Goal: Transaction & Acquisition: Purchase product/service

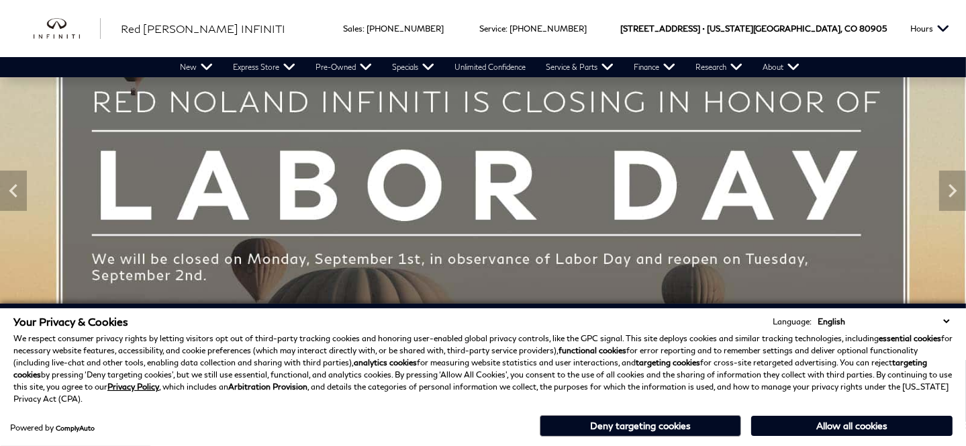
click at [605, 425] on button "Deny targeting cookies" at bounding box center [640, 425] width 201 height 21
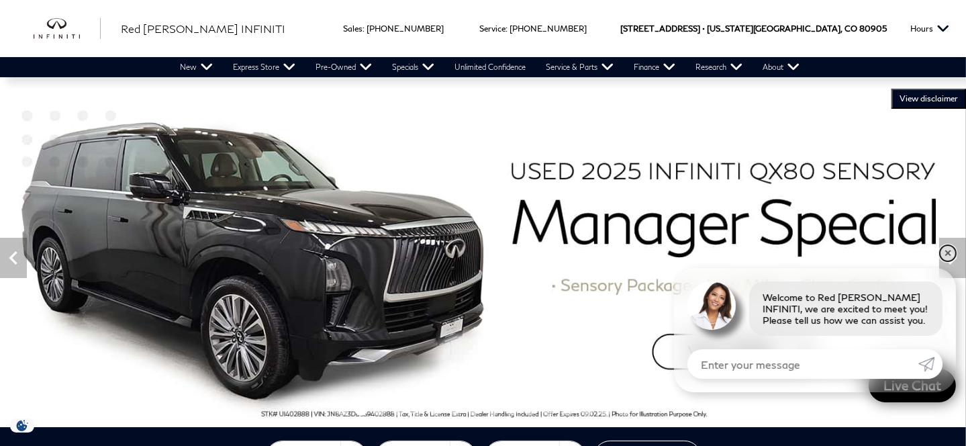
click at [945, 256] on link "✕" at bounding box center [948, 253] width 16 height 16
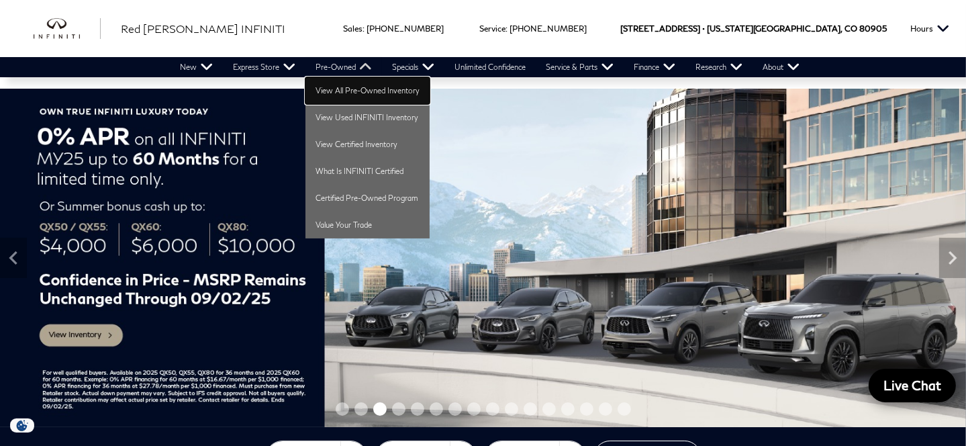
click at [323, 91] on link "View All Pre-Owned Inventory" at bounding box center [367, 90] width 124 height 27
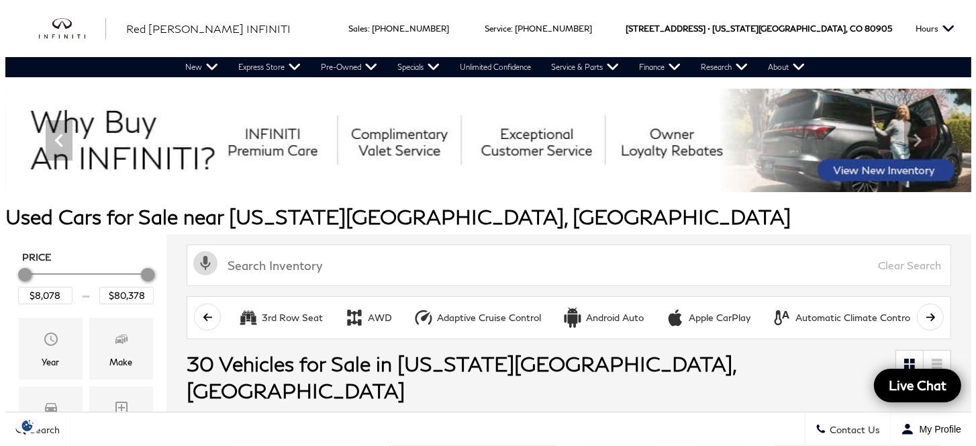
scroll to position [134, 0]
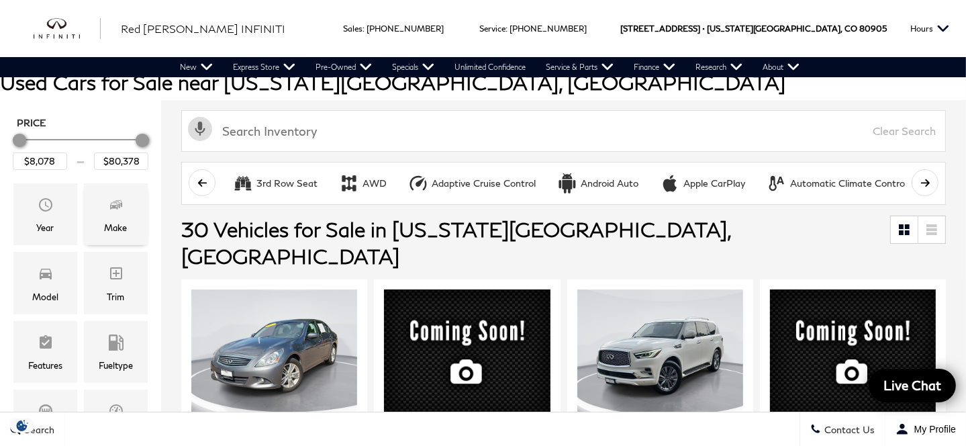
click at [116, 236] on div "Make" at bounding box center [116, 214] width 64 height 62
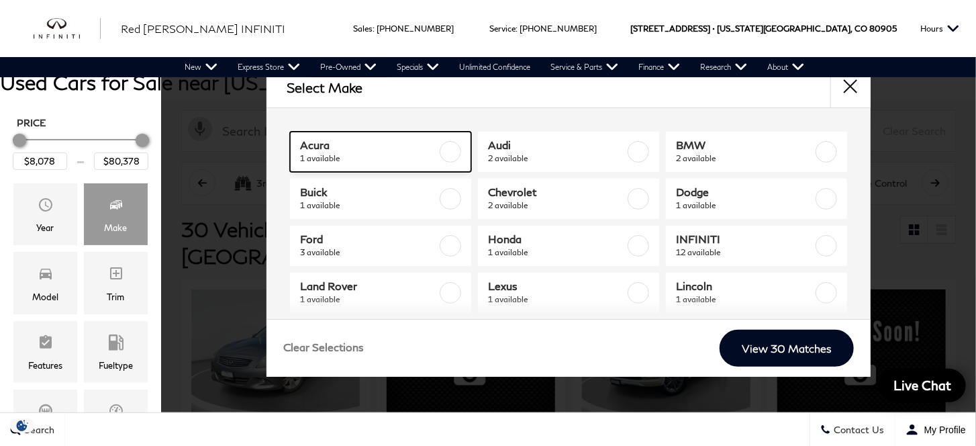
click at [440, 152] on label at bounding box center [450, 151] width 21 height 21
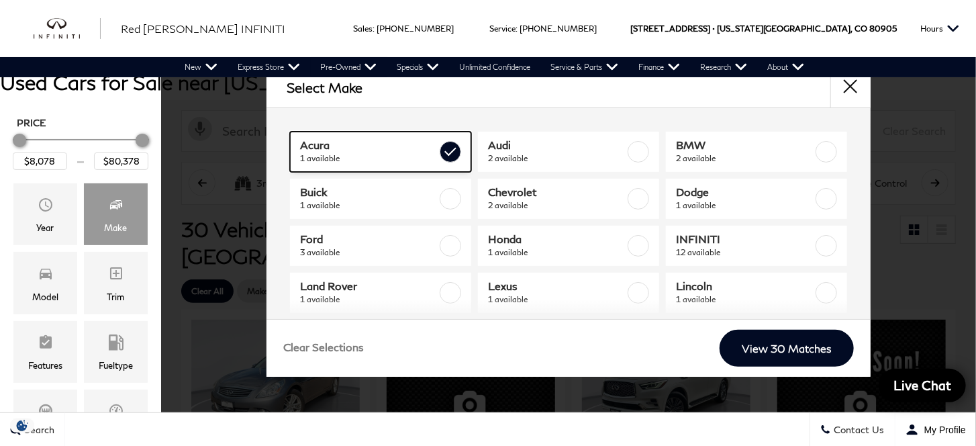
type input "$31,178"
checkbox input "true"
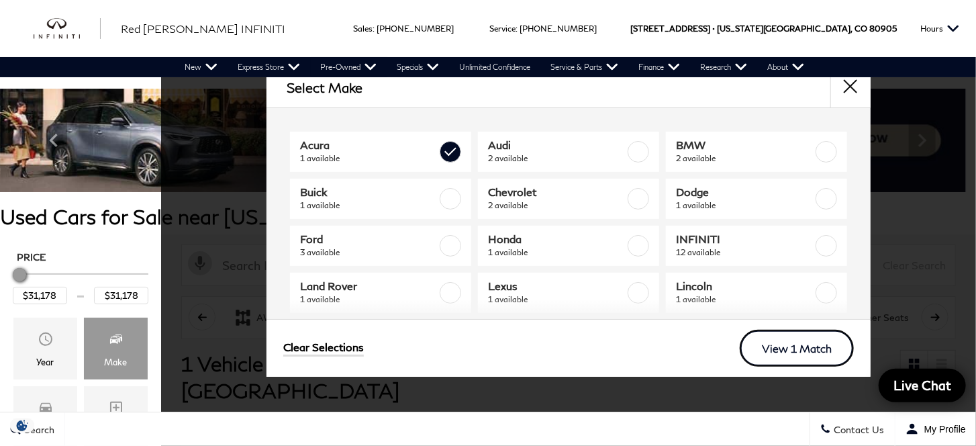
click at [775, 350] on link "View 1 Match" at bounding box center [797, 348] width 114 height 37
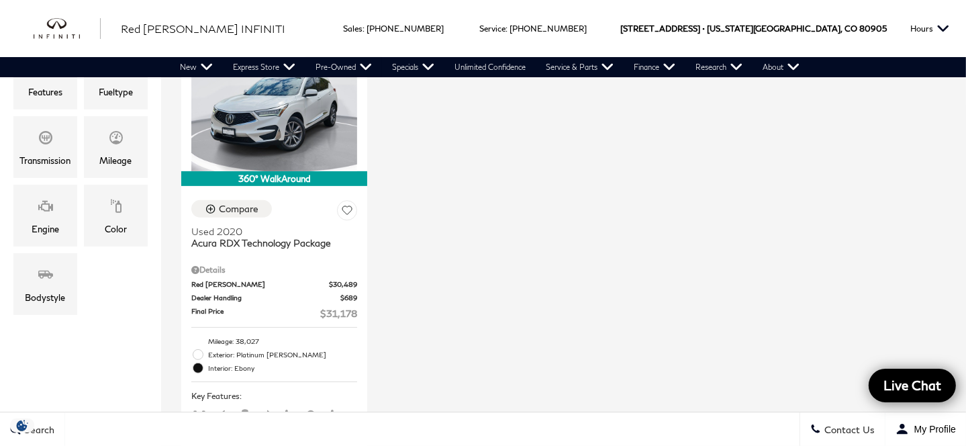
scroll to position [336, 0]
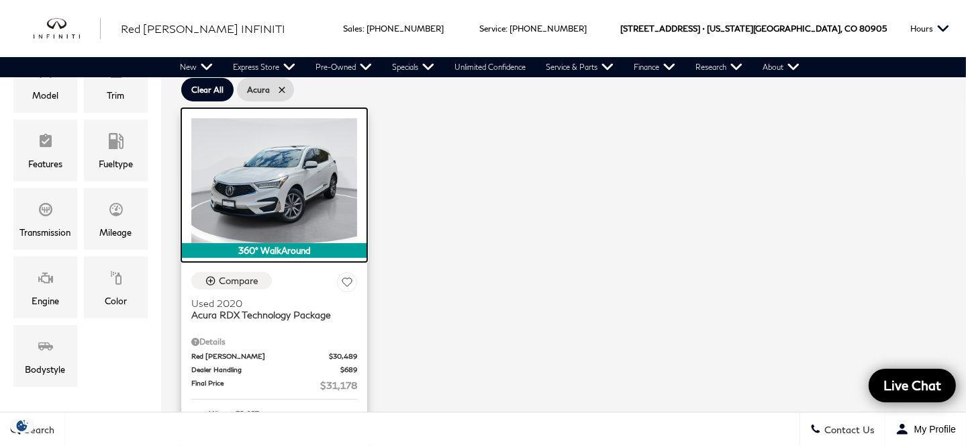
click at [266, 163] on img at bounding box center [274, 180] width 166 height 124
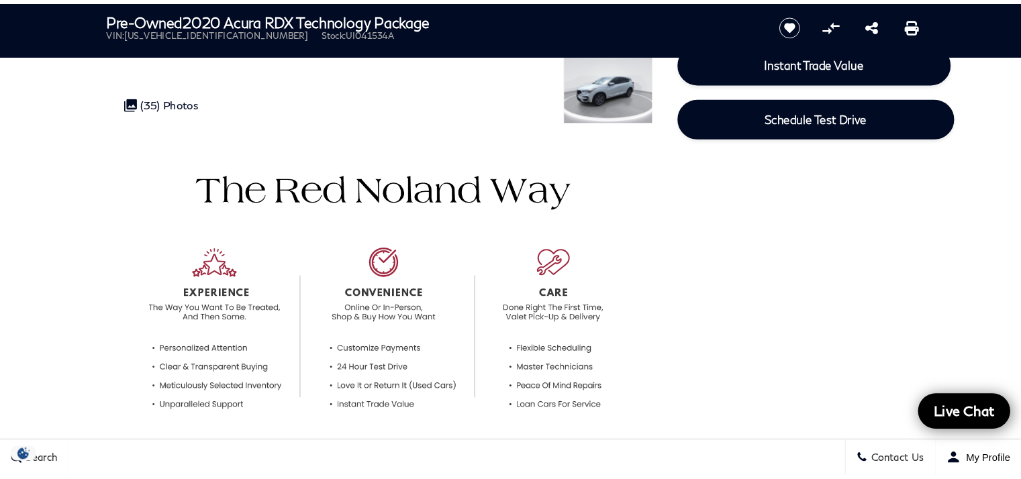
scroll to position [74, 0]
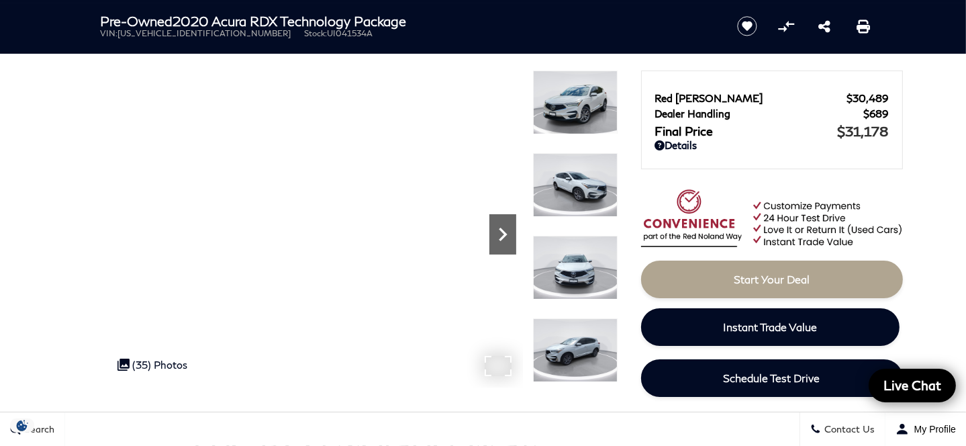
click at [501, 233] on icon "Next" at bounding box center [502, 234] width 27 height 27
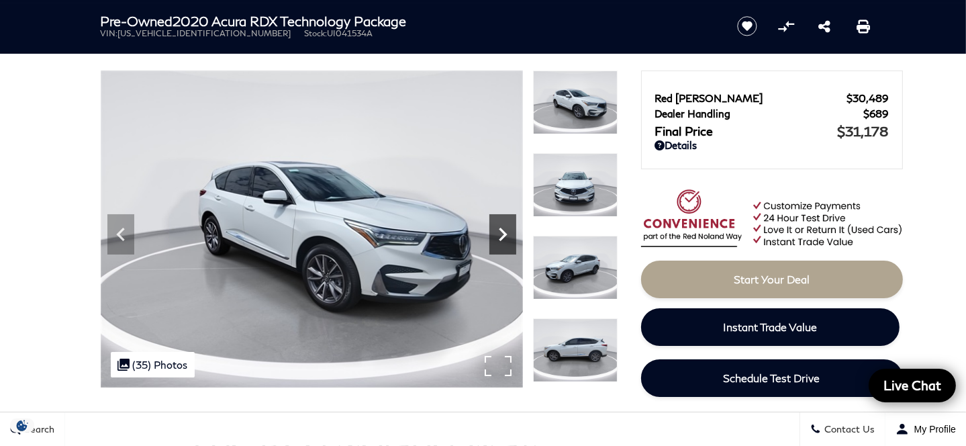
click at [501, 233] on icon "Next" at bounding box center [502, 234] width 27 height 27
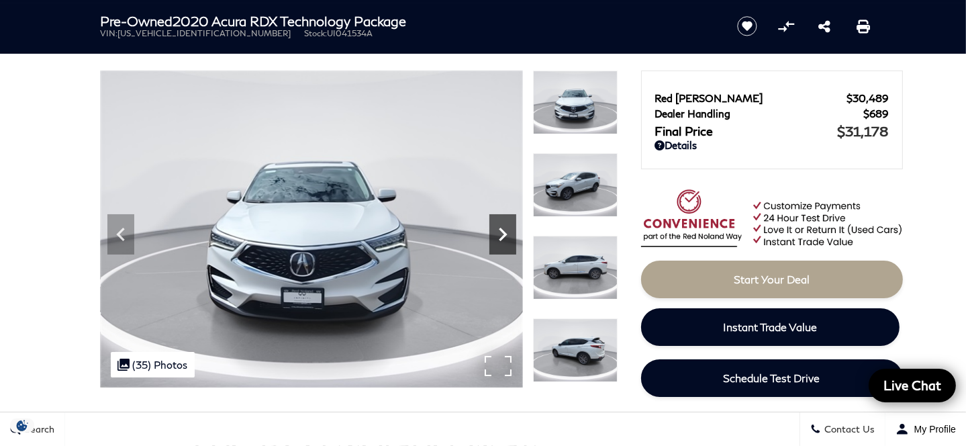
click at [501, 233] on icon "Next" at bounding box center [502, 234] width 27 height 27
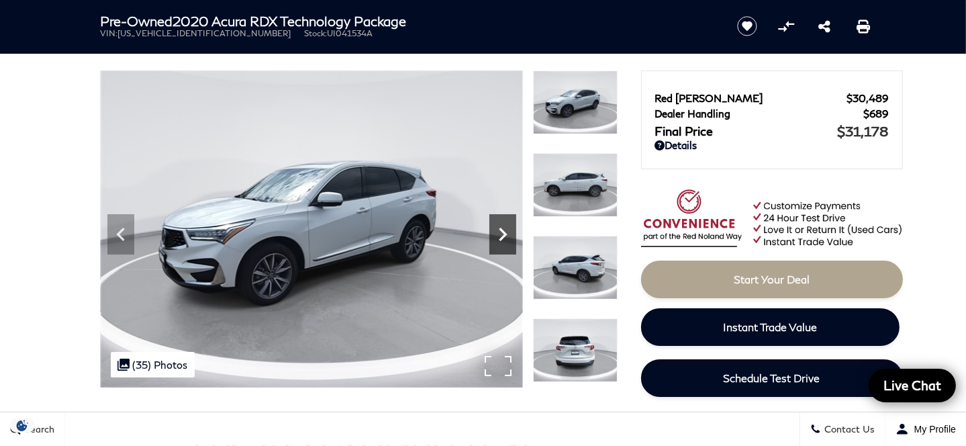
click at [501, 233] on icon "Next" at bounding box center [502, 234] width 27 height 27
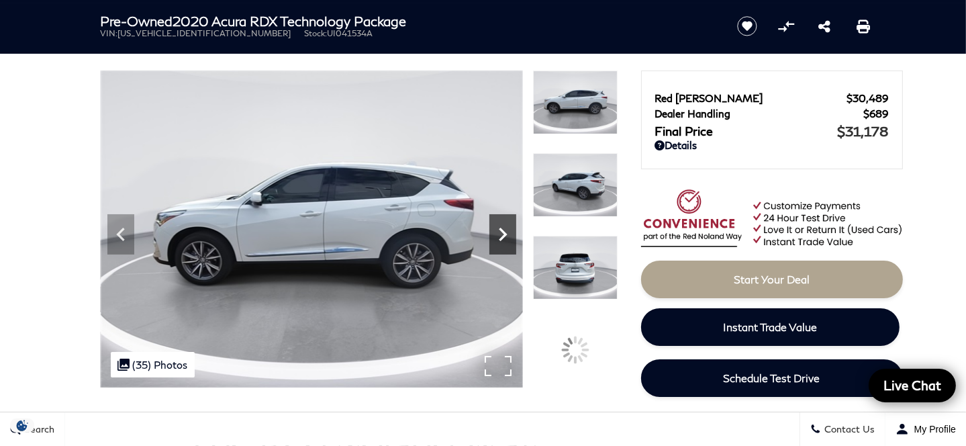
click at [501, 233] on icon "Next" at bounding box center [502, 234] width 27 height 27
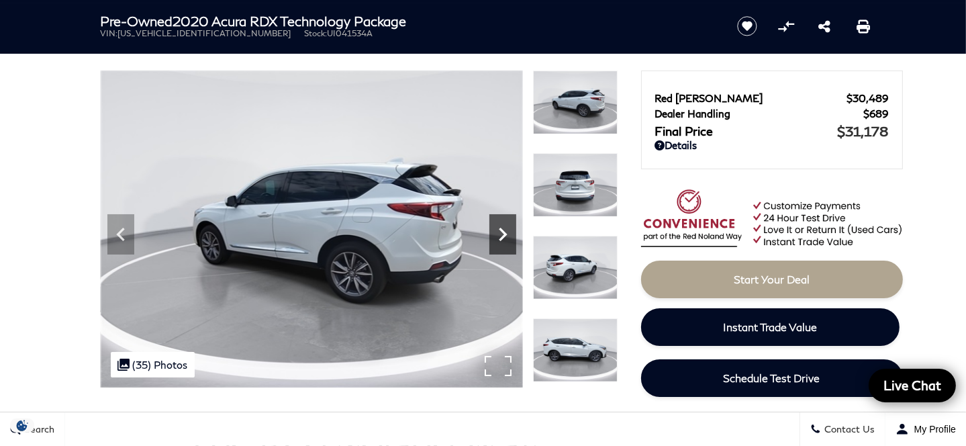
click at [501, 233] on icon "Next" at bounding box center [502, 234] width 27 height 27
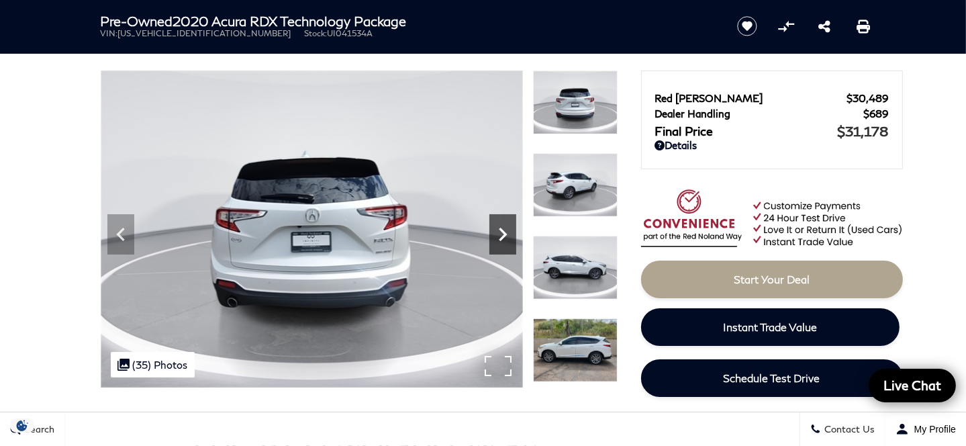
click at [501, 233] on icon "Next" at bounding box center [502, 234] width 27 height 27
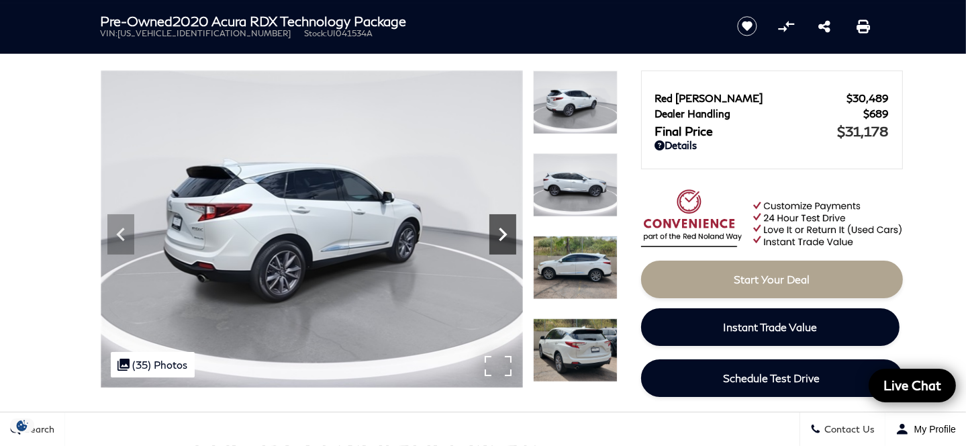
click at [501, 233] on icon "Next" at bounding box center [502, 234] width 27 height 27
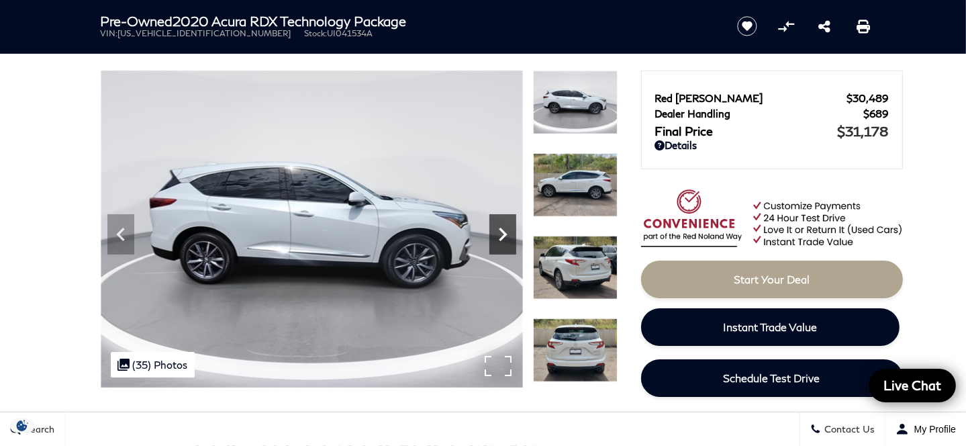
click at [501, 233] on icon "Next" at bounding box center [502, 234] width 27 height 27
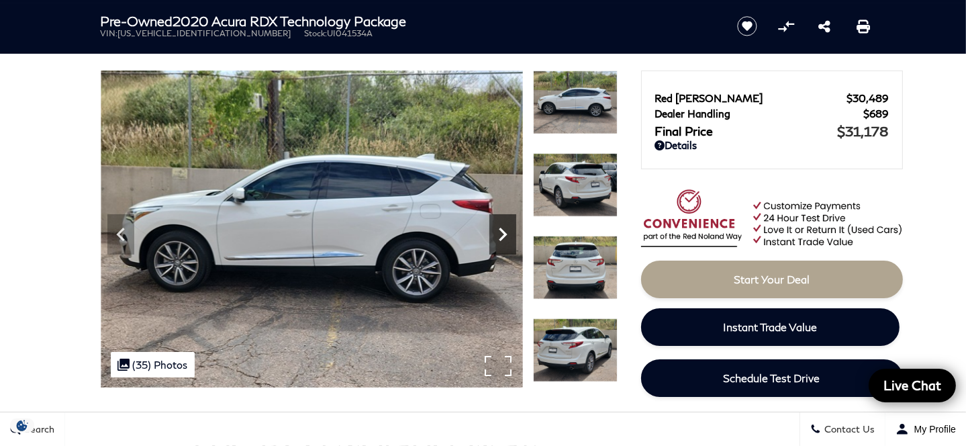
click at [501, 233] on icon "Next" at bounding box center [502, 234] width 27 height 27
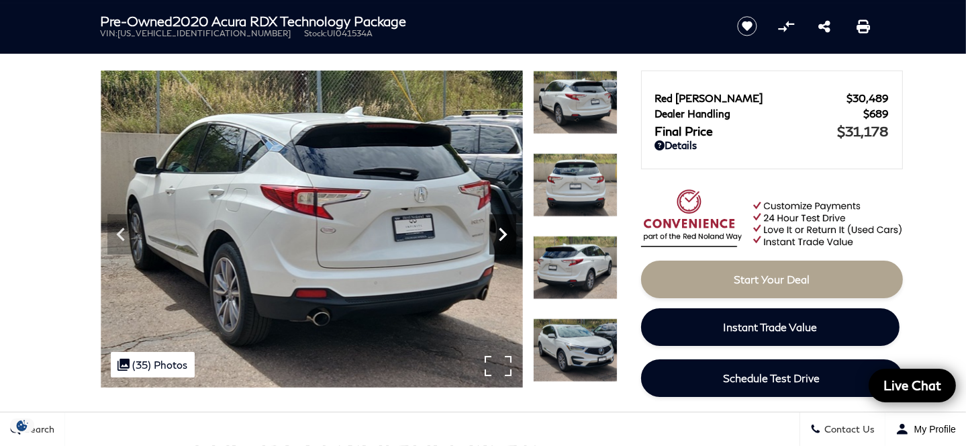
click at [501, 233] on icon "Next" at bounding box center [502, 234] width 27 height 27
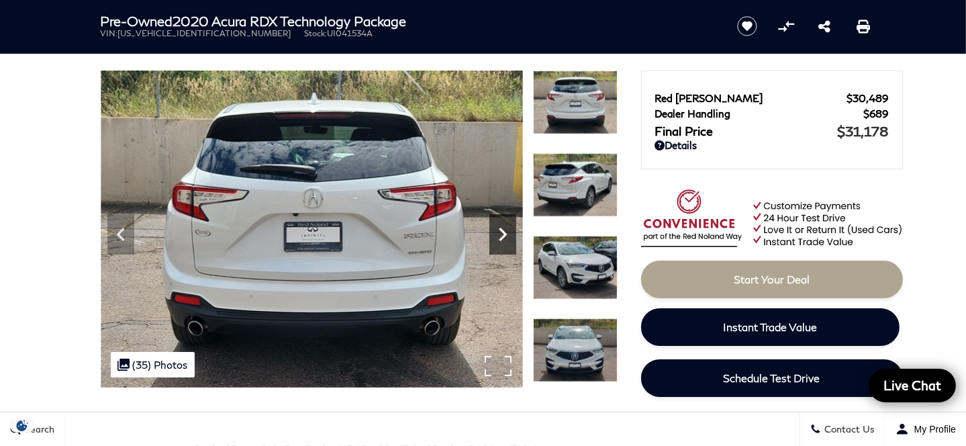
click at [501, 233] on icon "Next" at bounding box center [502, 234] width 27 height 27
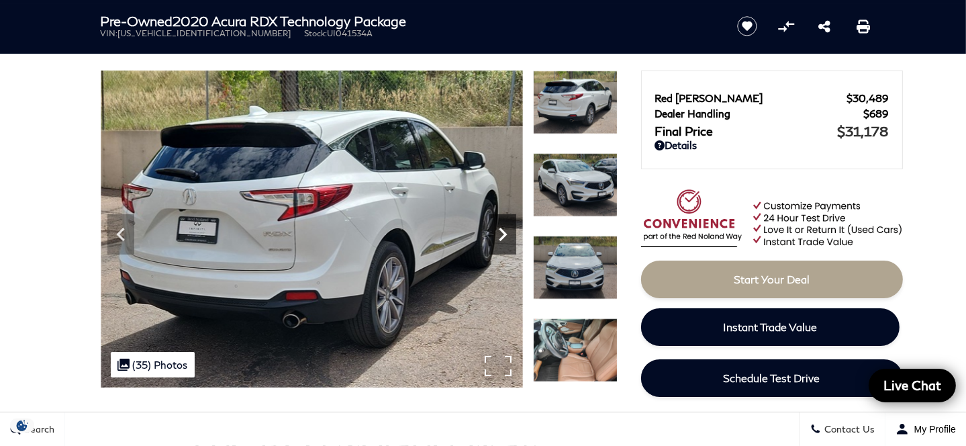
click at [501, 233] on icon "Next" at bounding box center [502, 234] width 27 height 27
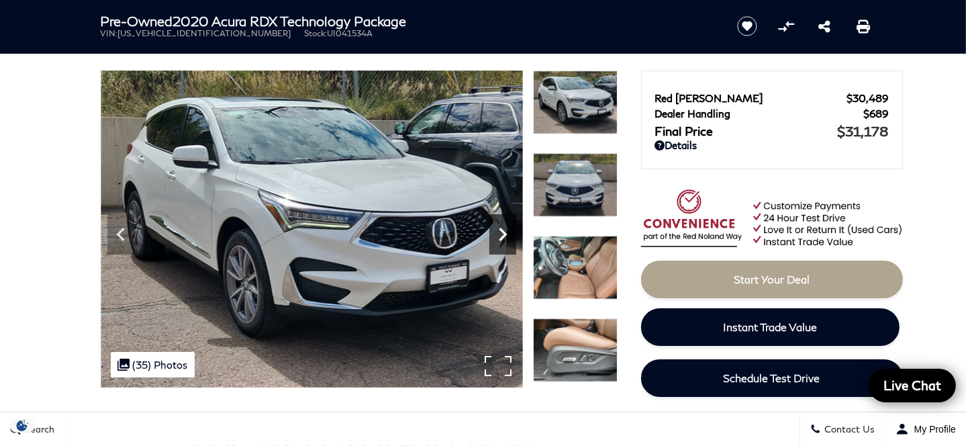
click at [501, 233] on icon "Next" at bounding box center [502, 234] width 27 height 27
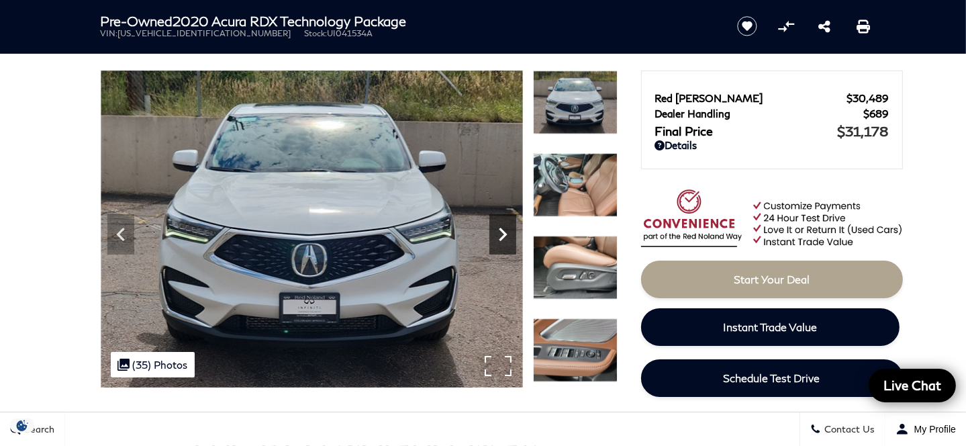
click at [501, 233] on icon "Next" at bounding box center [502, 234] width 27 height 27
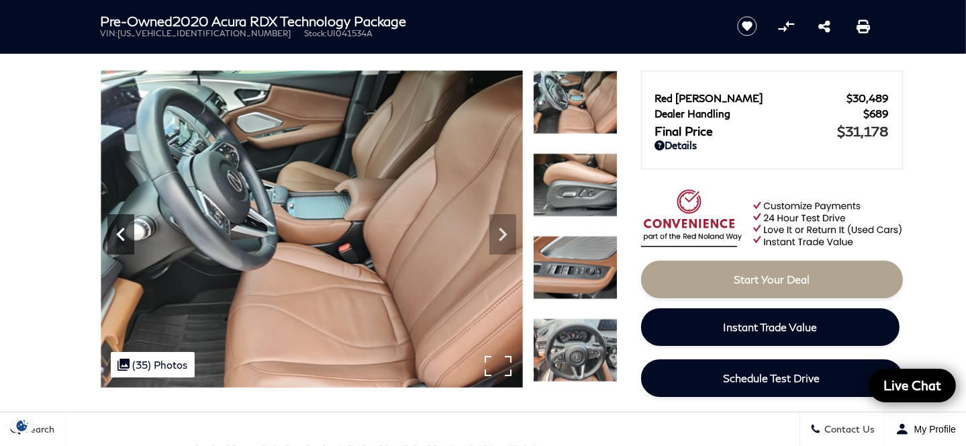
click at [117, 238] on icon "Previous" at bounding box center [120, 234] width 27 height 27
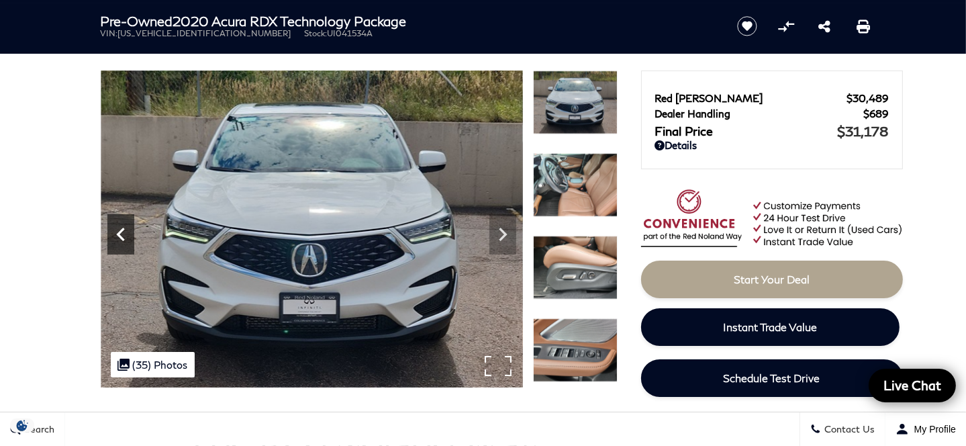
click at [117, 238] on icon "Previous" at bounding box center [120, 234] width 27 height 27
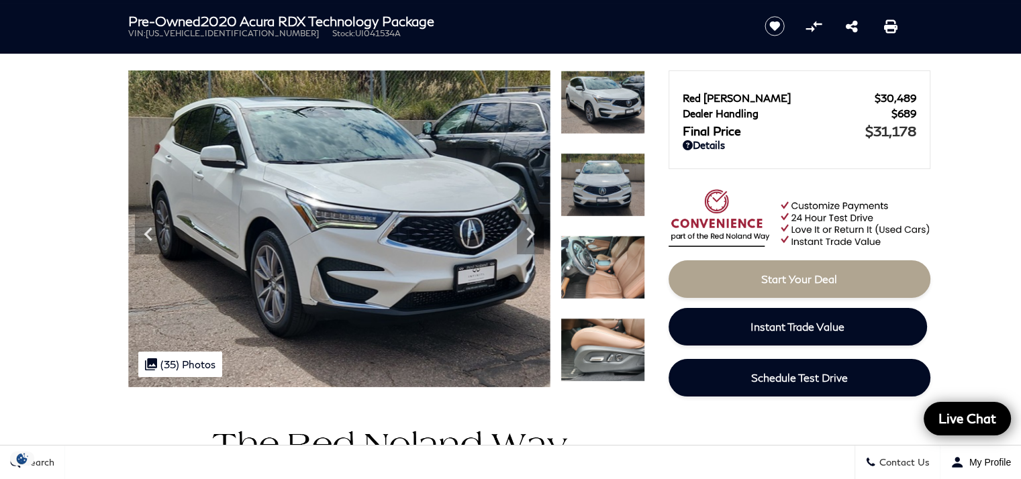
drag, startPoint x: 46, startPoint y: 266, endPoint x: 44, endPoint y: 363, distance: 96.7
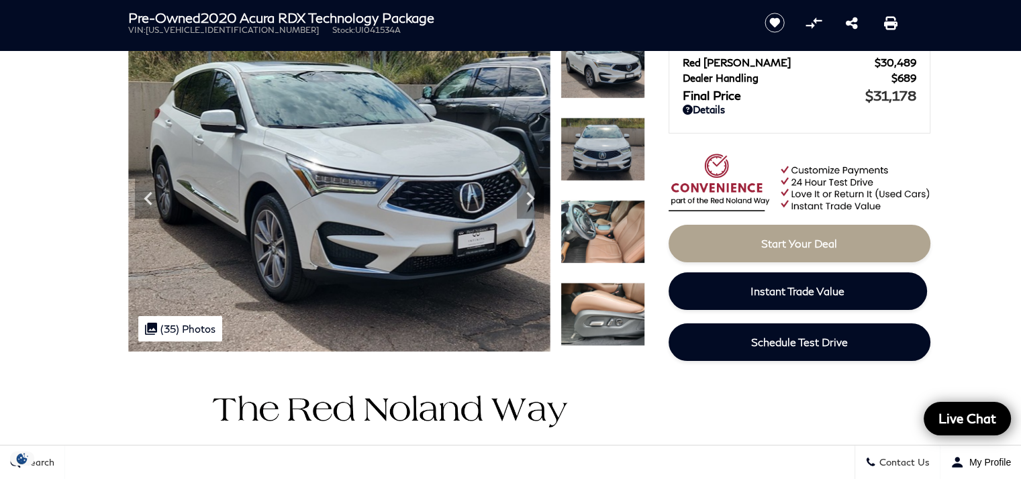
scroll to position [109, 0]
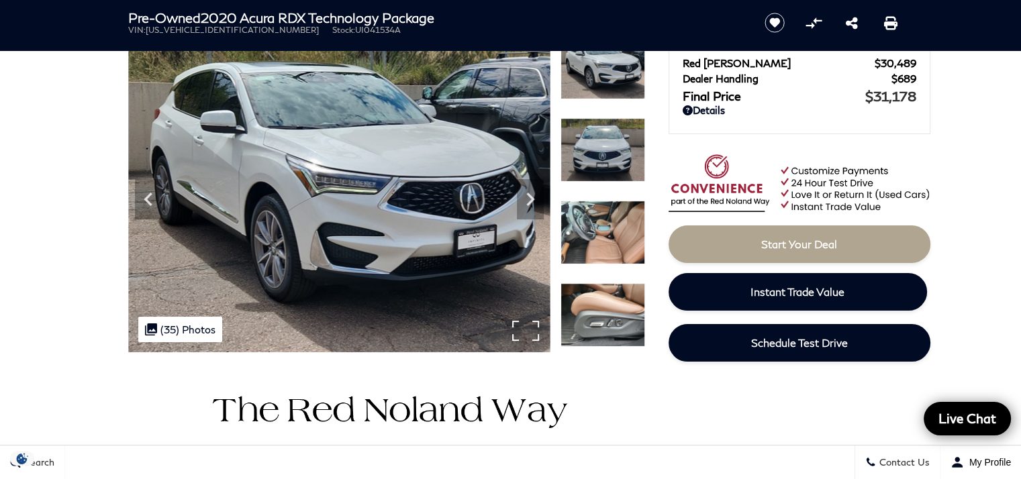
click at [175, 333] on div ".cls-1, .cls-3 { fill: #c50033; } .cls-1 { clip-rule: evenodd; } .cls-2 { clip-…" at bounding box center [180, 330] width 84 height 26
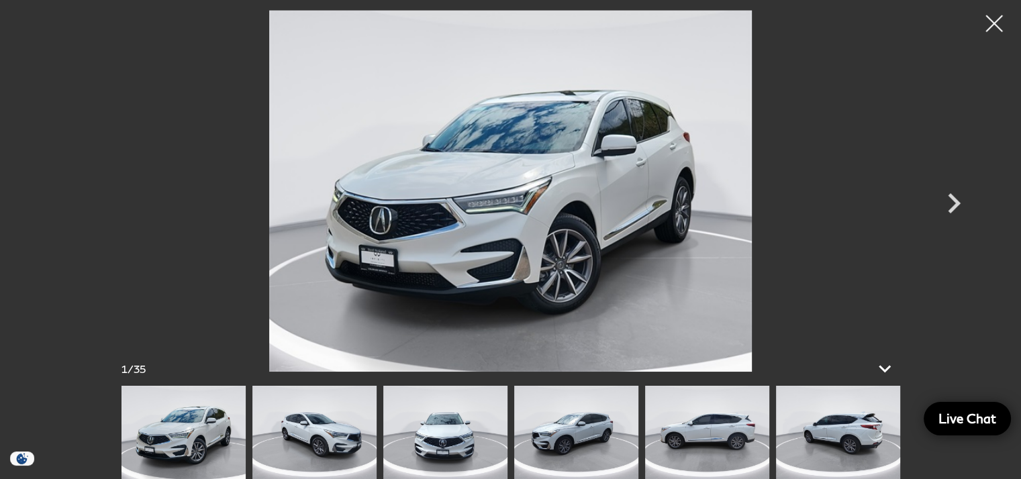
scroll to position [192, 0]
click at [879, 360] on icon at bounding box center [885, 369] width 32 height 32
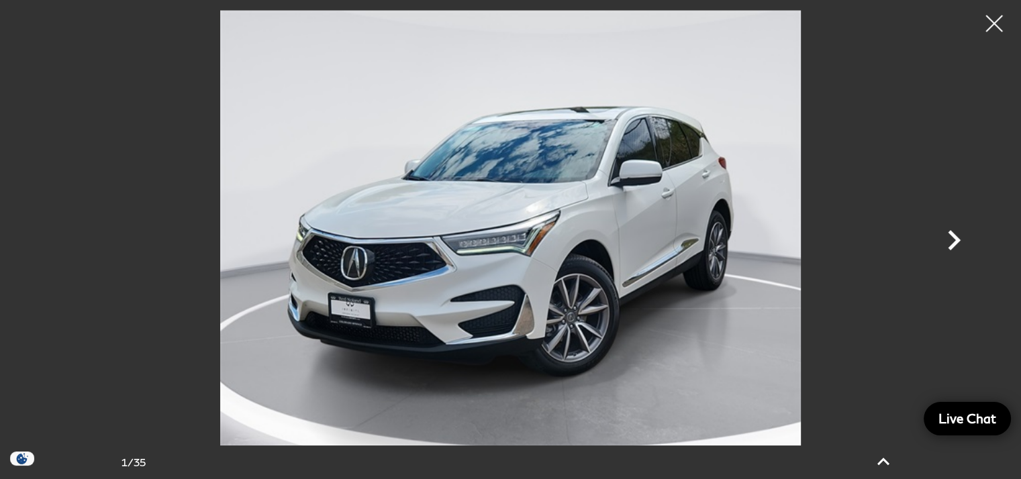
click at [951, 237] on icon "Next" at bounding box center [954, 240] width 40 height 40
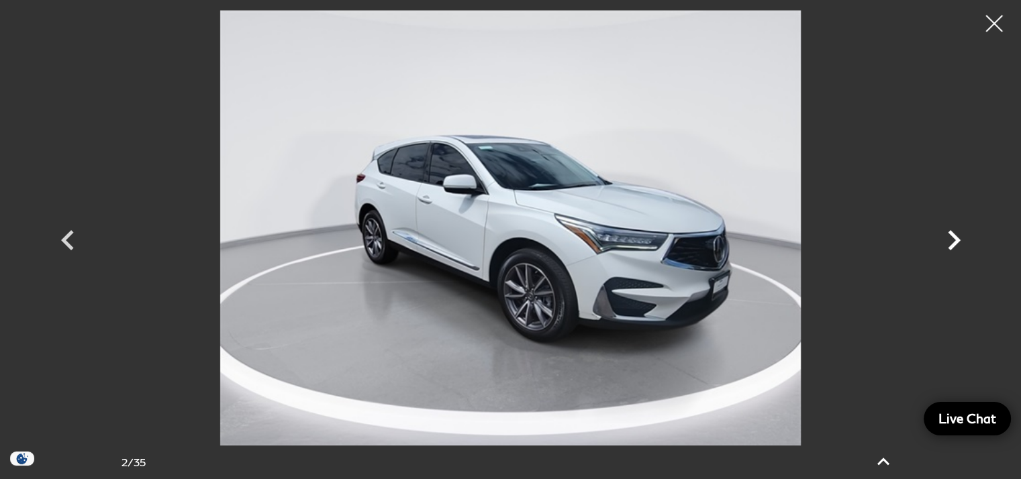
click at [951, 237] on icon "Next" at bounding box center [954, 240] width 40 height 40
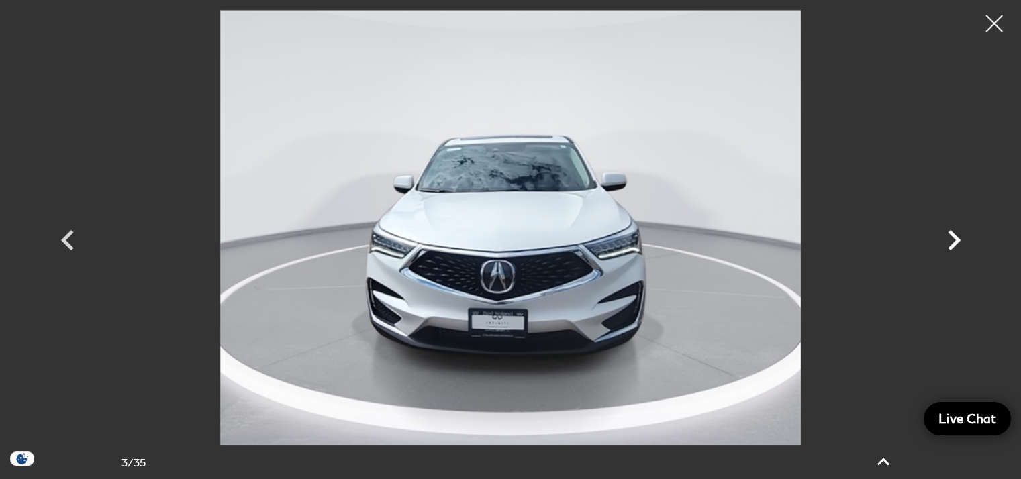
click at [951, 237] on icon "Next" at bounding box center [954, 240] width 40 height 40
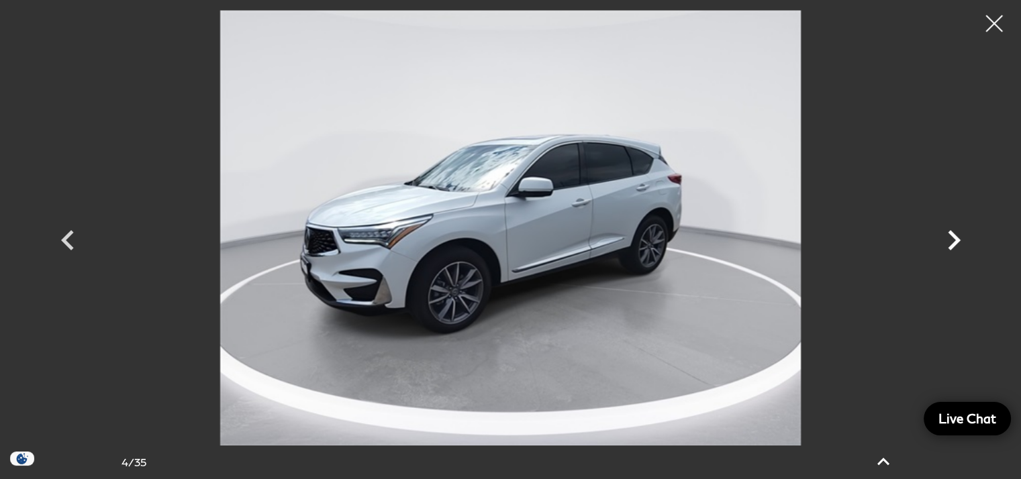
click at [951, 237] on icon "Next" at bounding box center [954, 240] width 40 height 40
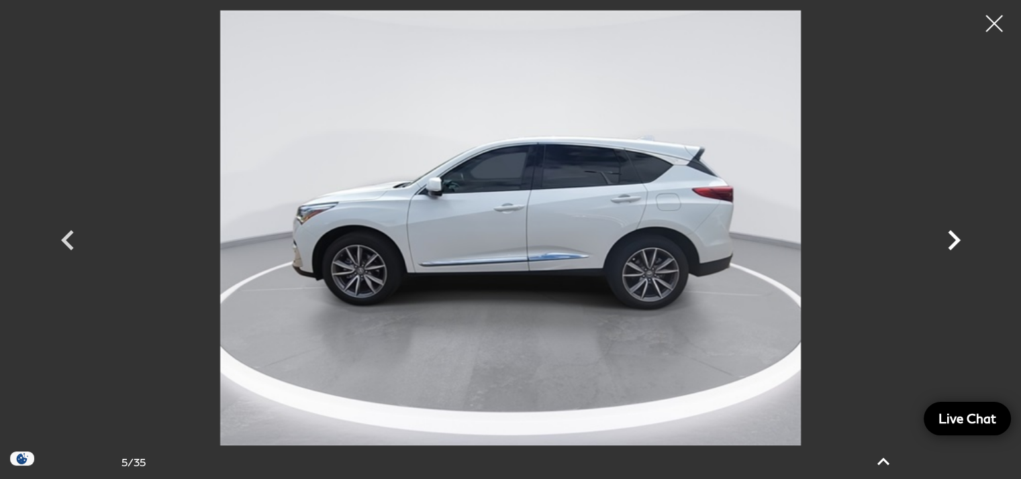
click at [951, 237] on icon "Next" at bounding box center [954, 240] width 40 height 40
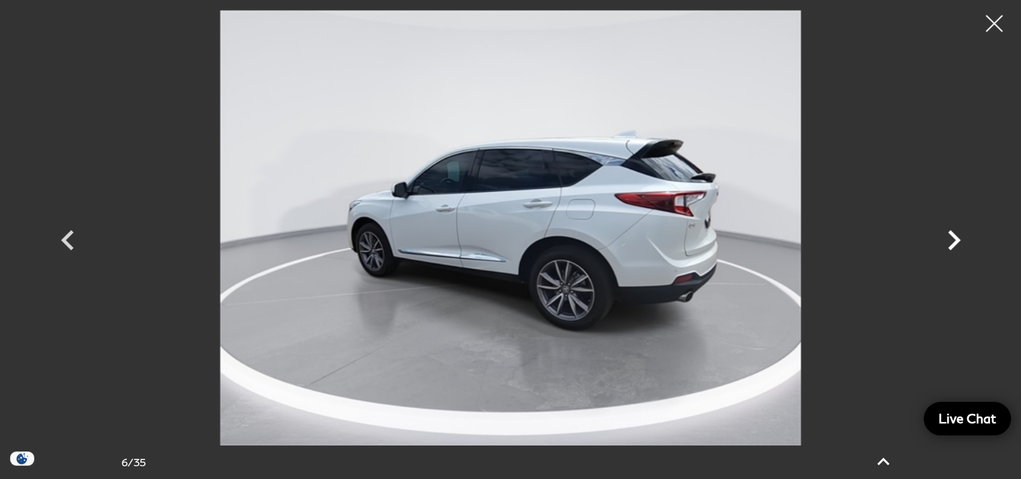
click at [951, 237] on icon "Next" at bounding box center [954, 240] width 40 height 40
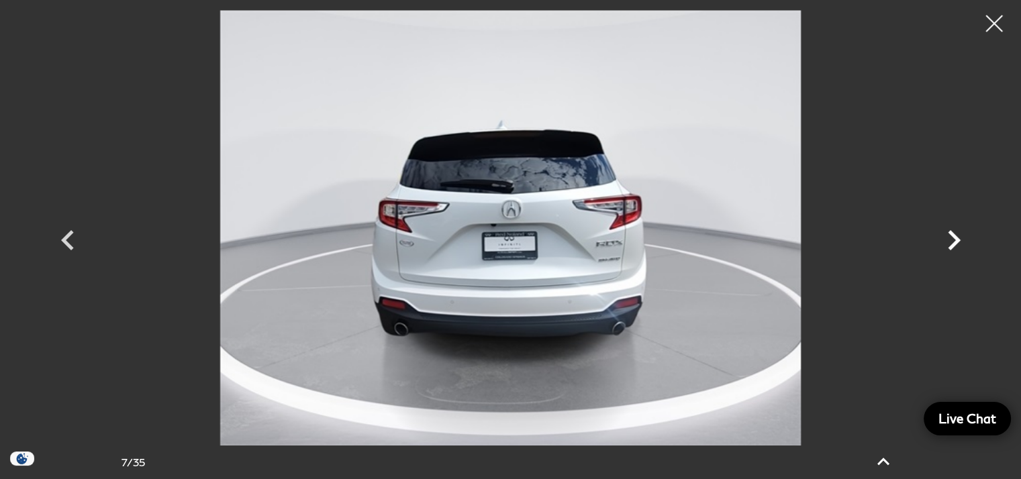
click at [951, 237] on icon "Next" at bounding box center [954, 240] width 40 height 40
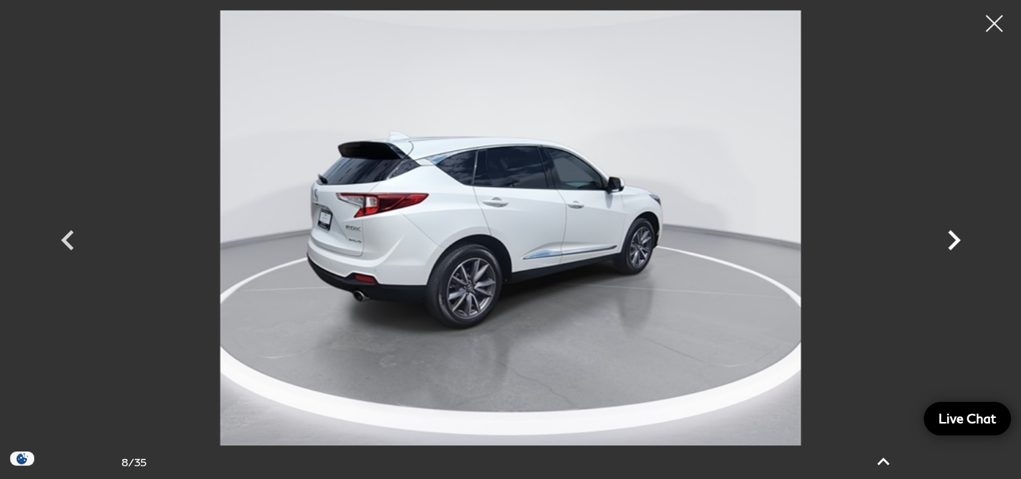
click at [951, 237] on icon "Next" at bounding box center [954, 240] width 40 height 40
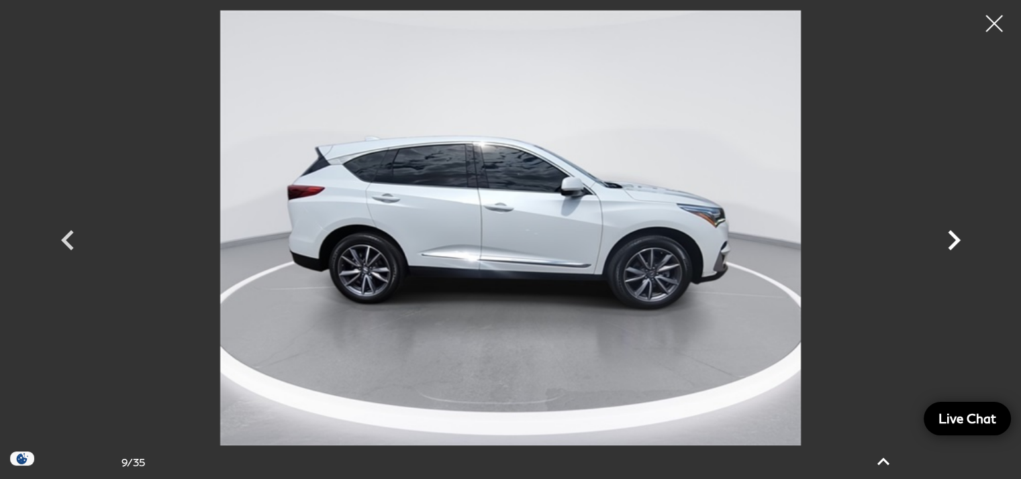
click at [951, 237] on icon "Next" at bounding box center [954, 240] width 40 height 40
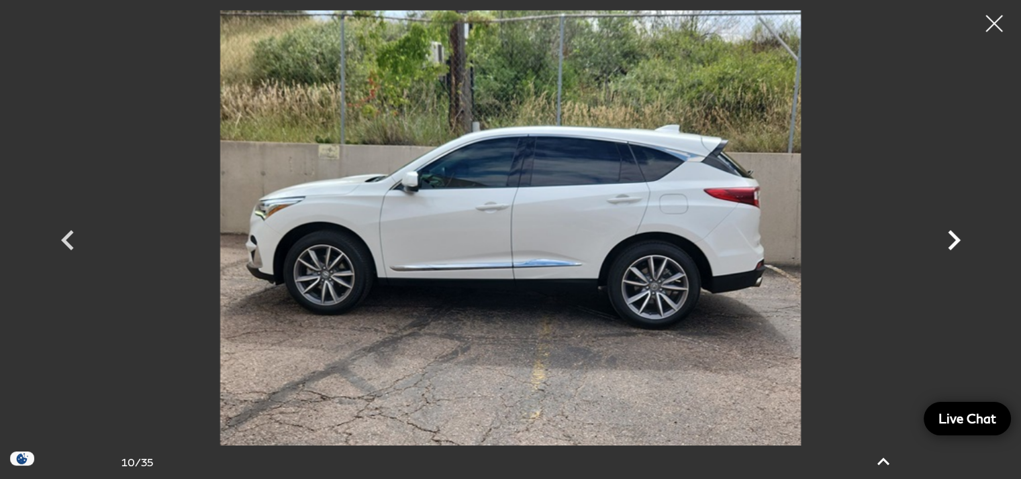
click at [951, 237] on icon "Next" at bounding box center [954, 240] width 40 height 40
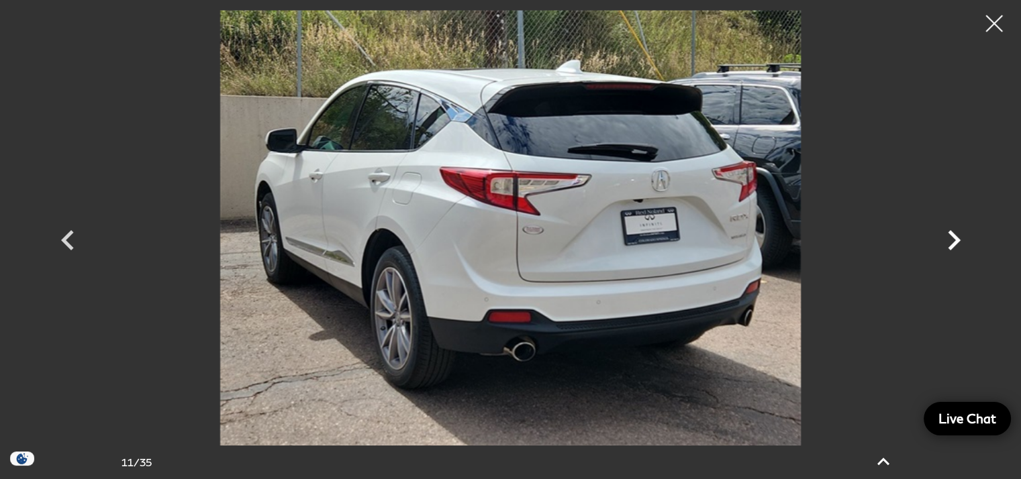
click at [951, 237] on icon "Next" at bounding box center [954, 240] width 40 height 40
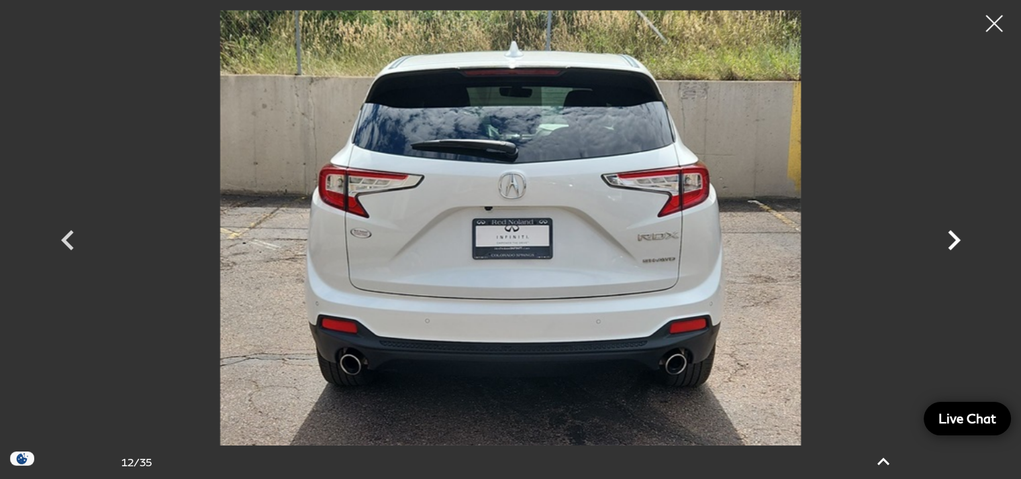
click at [951, 237] on icon "Next" at bounding box center [954, 240] width 40 height 40
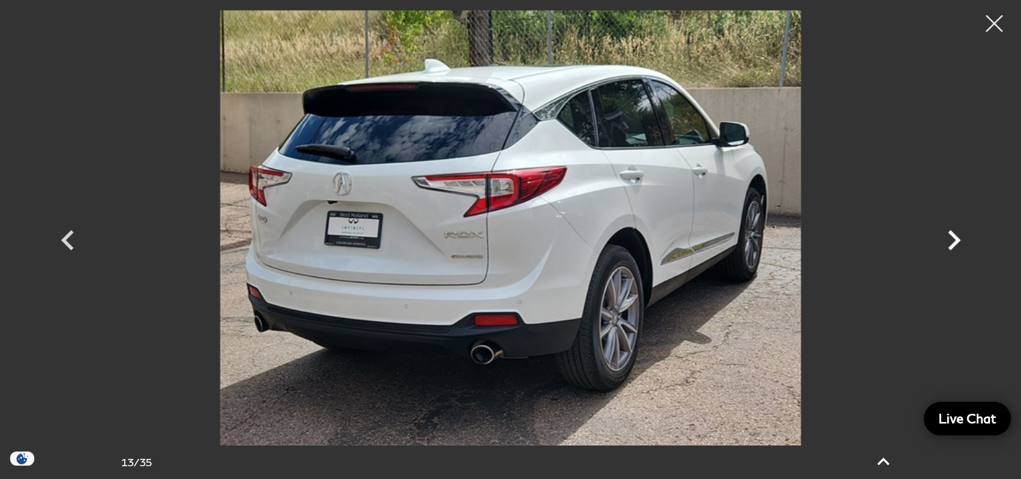
click at [951, 237] on icon "Next" at bounding box center [954, 240] width 40 height 40
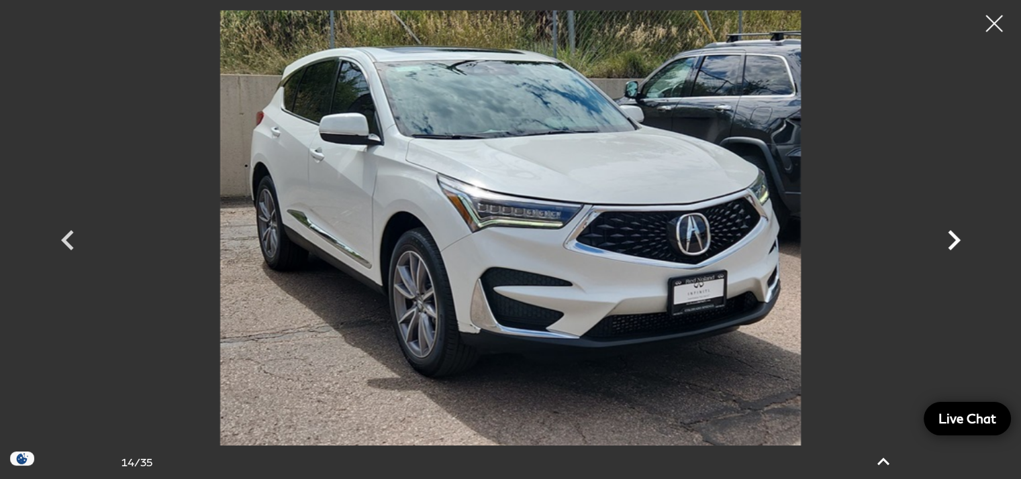
click at [951, 237] on icon "Next" at bounding box center [954, 240] width 40 height 40
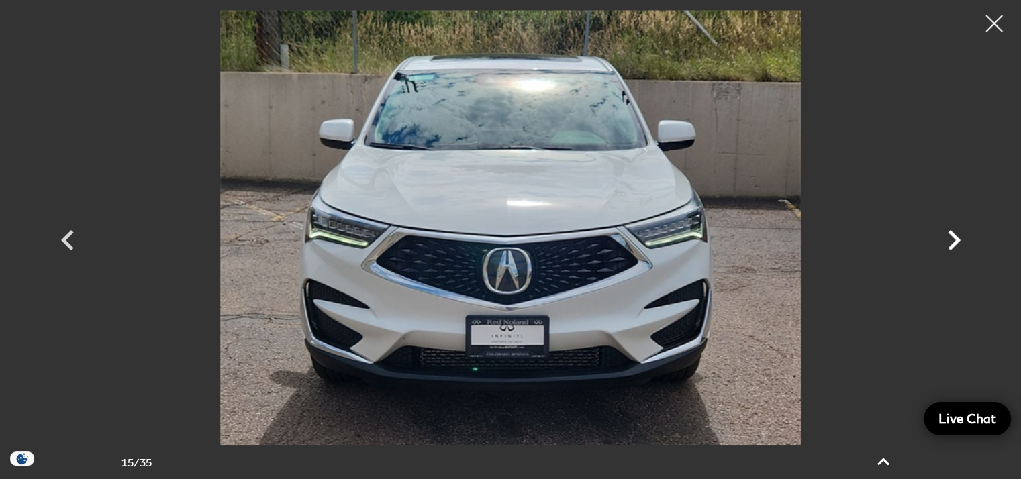
click at [951, 237] on icon "Next" at bounding box center [954, 240] width 40 height 40
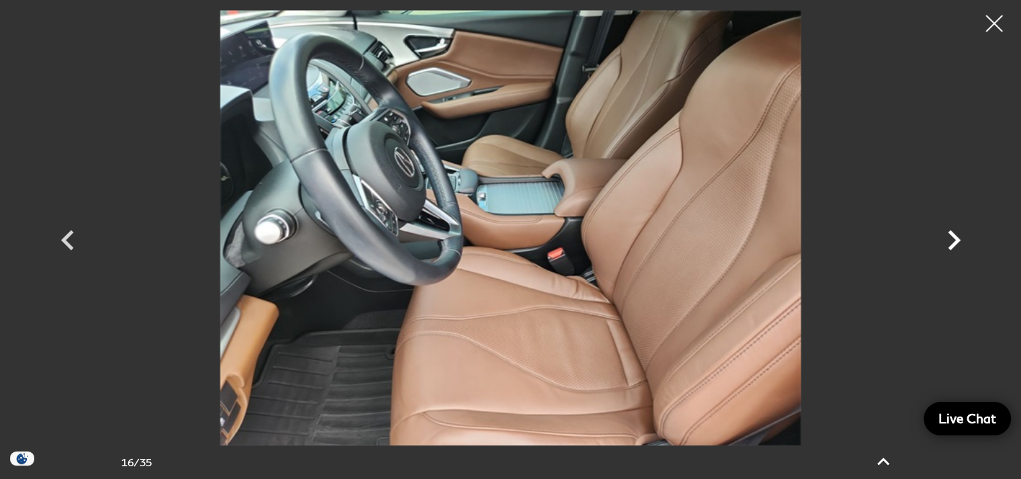
click at [951, 237] on icon "Next" at bounding box center [954, 240] width 40 height 40
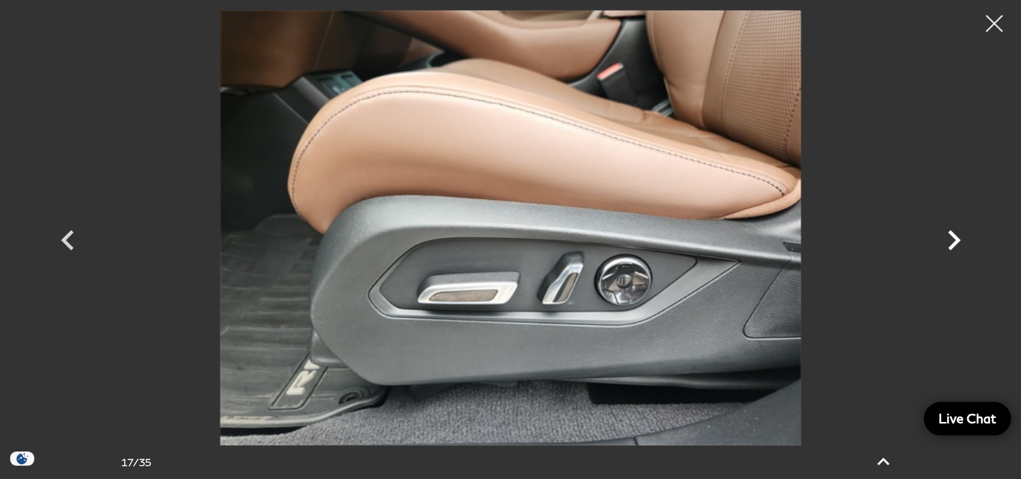
click at [951, 237] on icon "Next" at bounding box center [954, 240] width 40 height 40
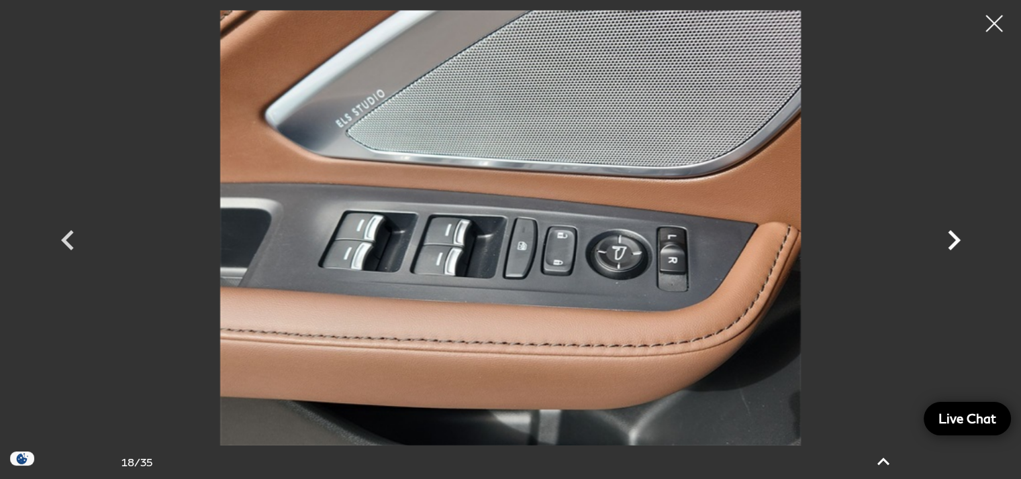
click at [951, 237] on icon "Next" at bounding box center [954, 240] width 40 height 40
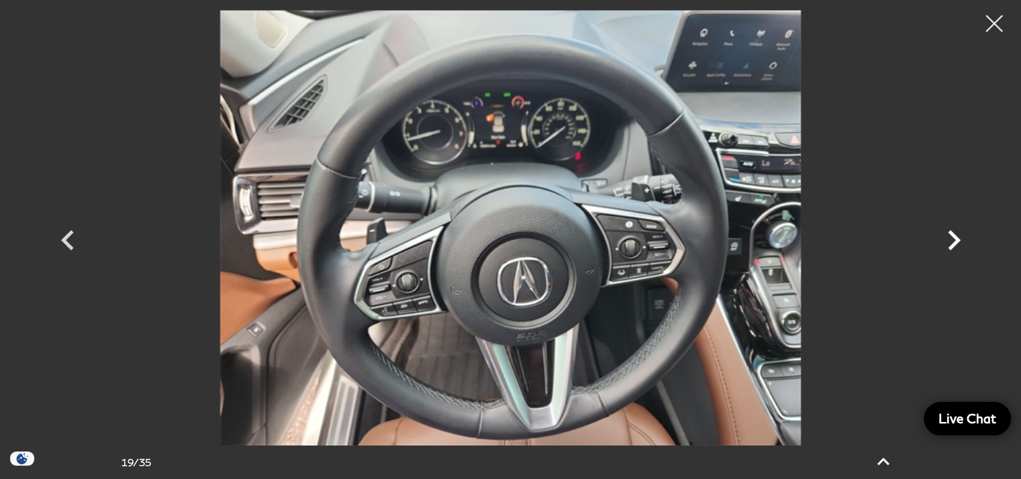
click at [951, 237] on icon "Next" at bounding box center [954, 240] width 40 height 40
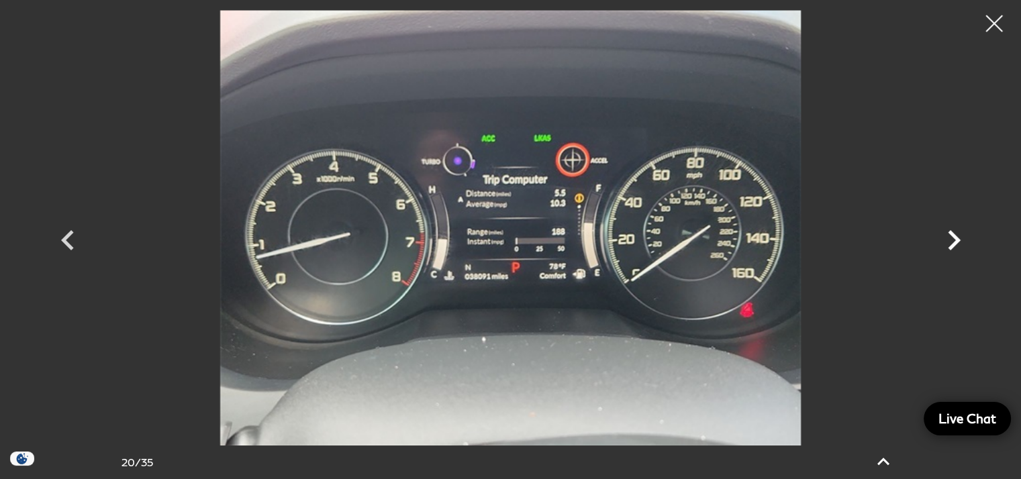
click at [951, 237] on icon "Next" at bounding box center [954, 240] width 40 height 40
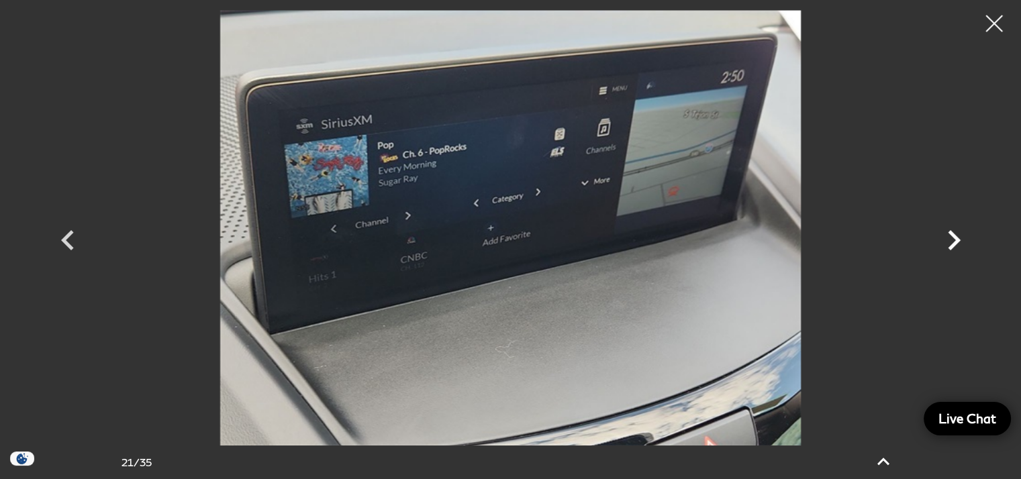
click at [951, 237] on icon "Next" at bounding box center [954, 240] width 40 height 40
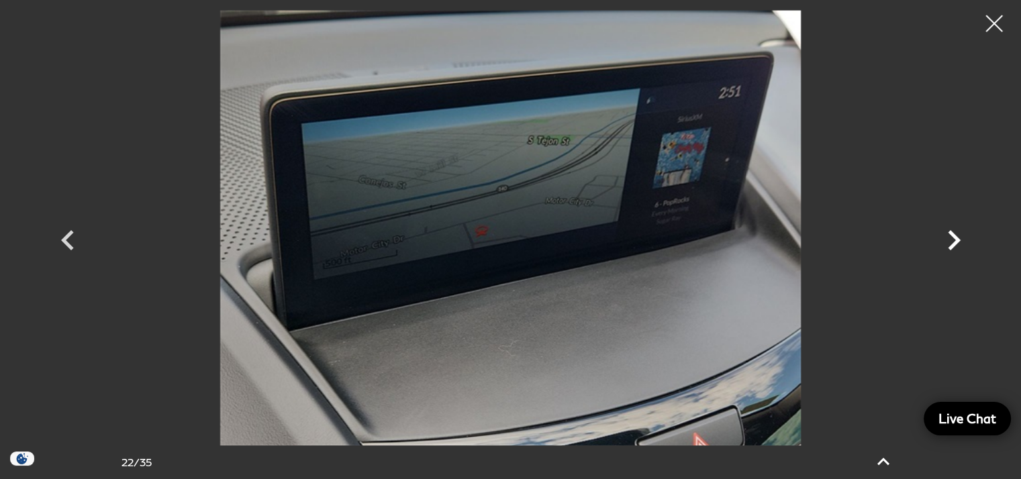
click at [951, 237] on icon "Next" at bounding box center [954, 240] width 40 height 40
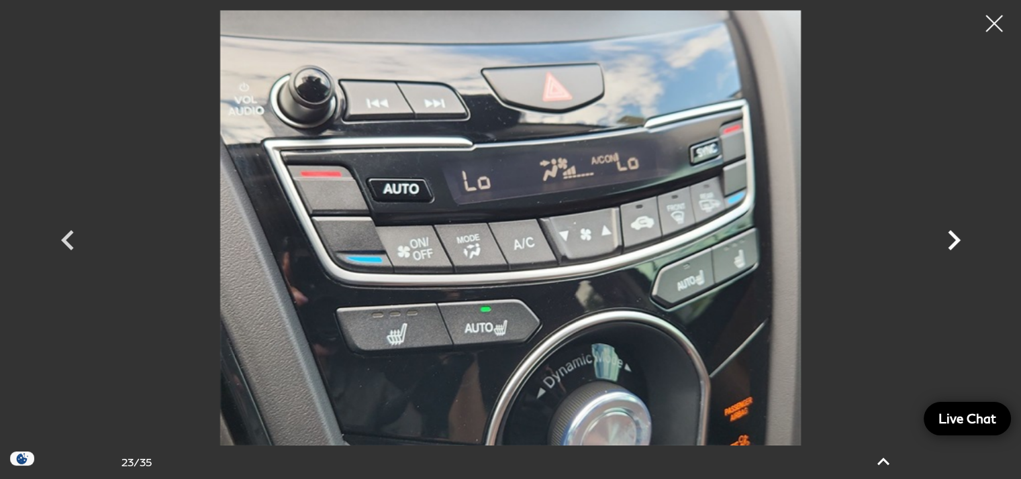
click at [951, 237] on icon "Next" at bounding box center [954, 240] width 40 height 40
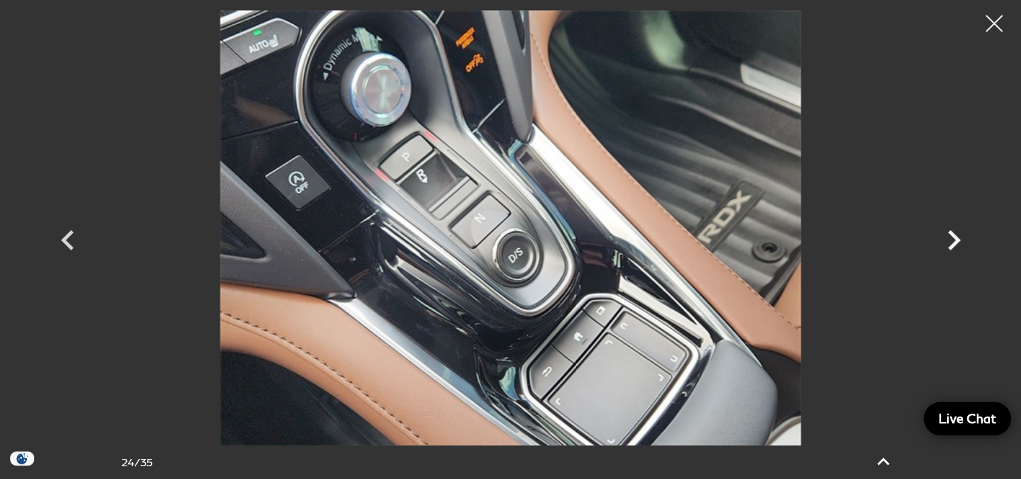
click at [951, 237] on icon "Next" at bounding box center [954, 240] width 40 height 40
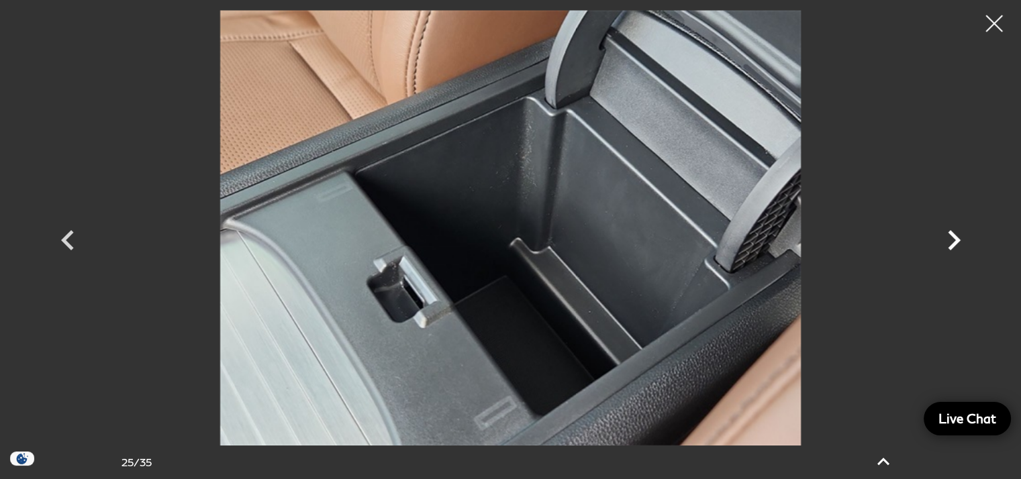
click at [951, 237] on icon "Next" at bounding box center [954, 240] width 40 height 40
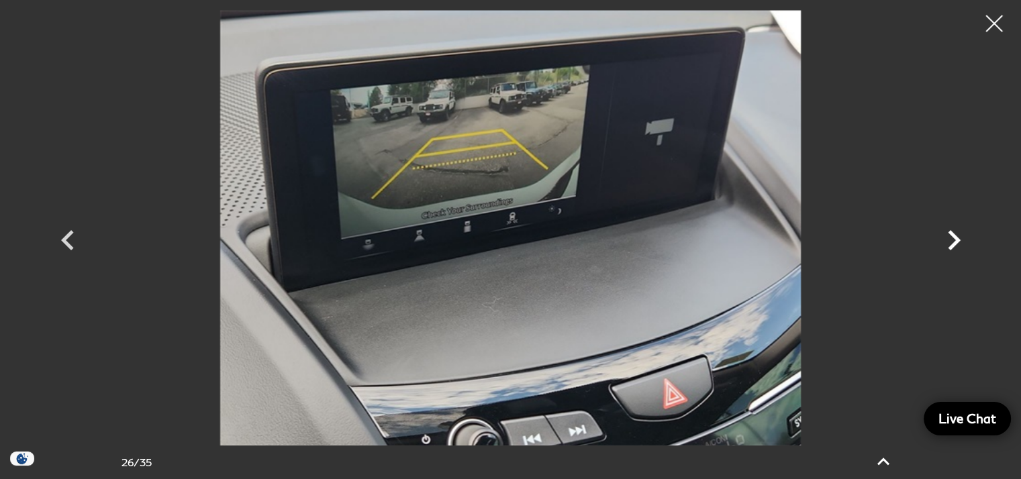
click at [951, 237] on icon "Next" at bounding box center [954, 240] width 40 height 40
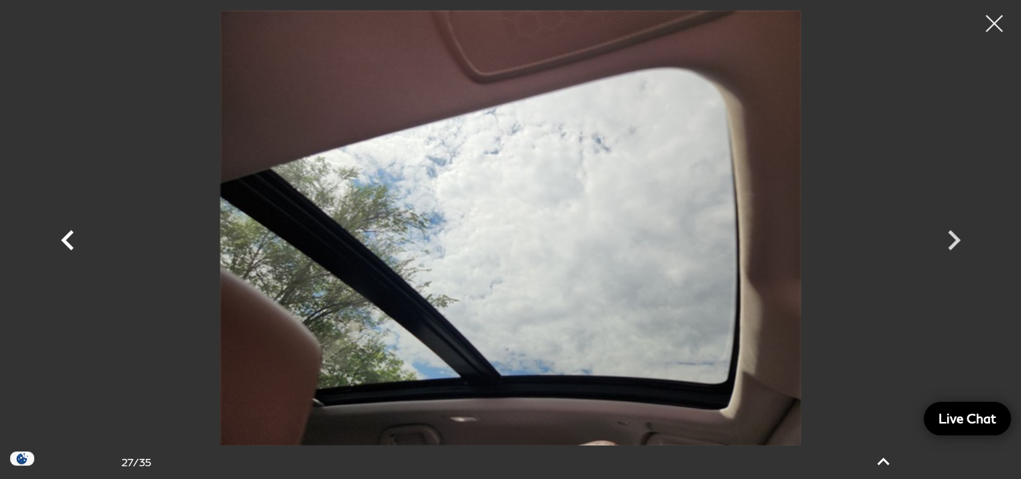
click at [65, 238] on icon "Previous" at bounding box center [67, 240] width 13 height 20
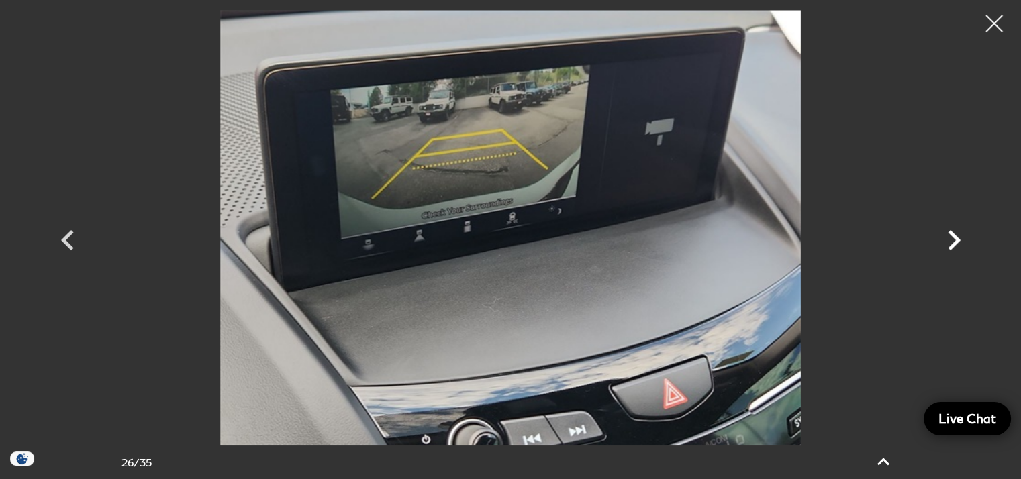
click at [956, 232] on icon "Next" at bounding box center [954, 240] width 40 height 40
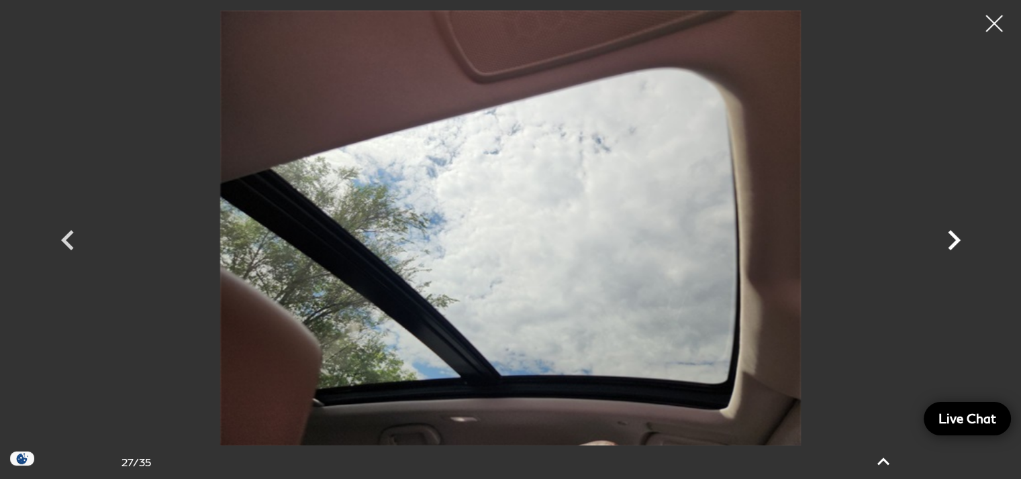
click at [956, 232] on icon "Next" at bounding box center [954, 240] width 40 height 40
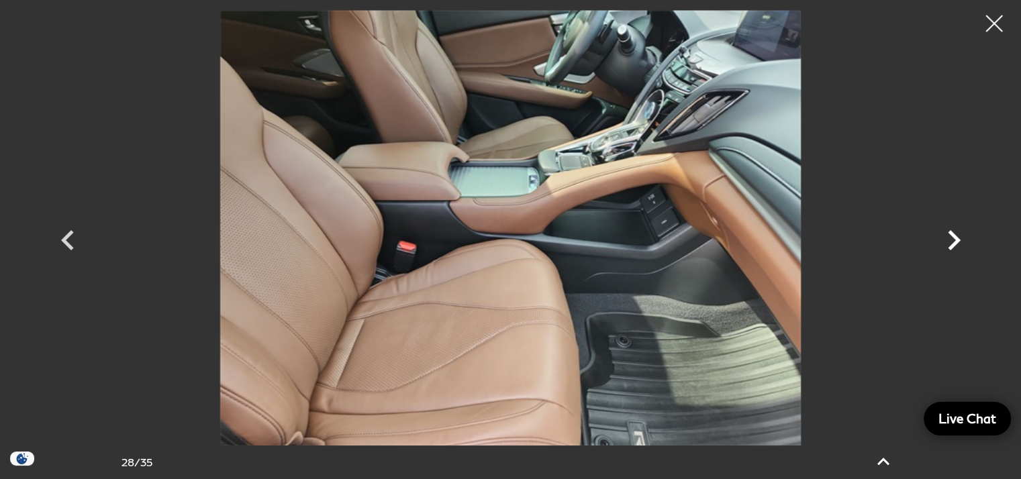
click at [956, 232] on icon "Next" at bounding box center [954, 240] width 40 height 40
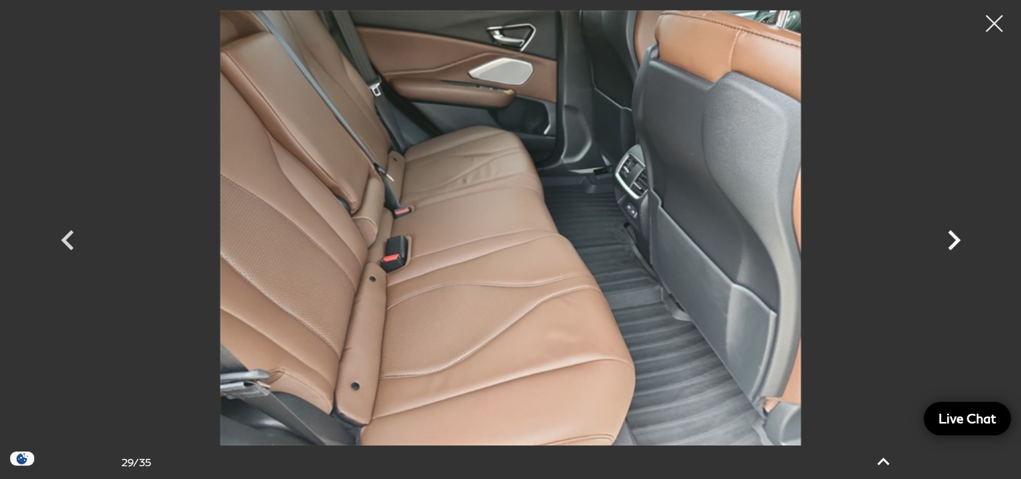
click at [956, 232] on icon "Next" at bounding box center [954, 240] width 40 height 40
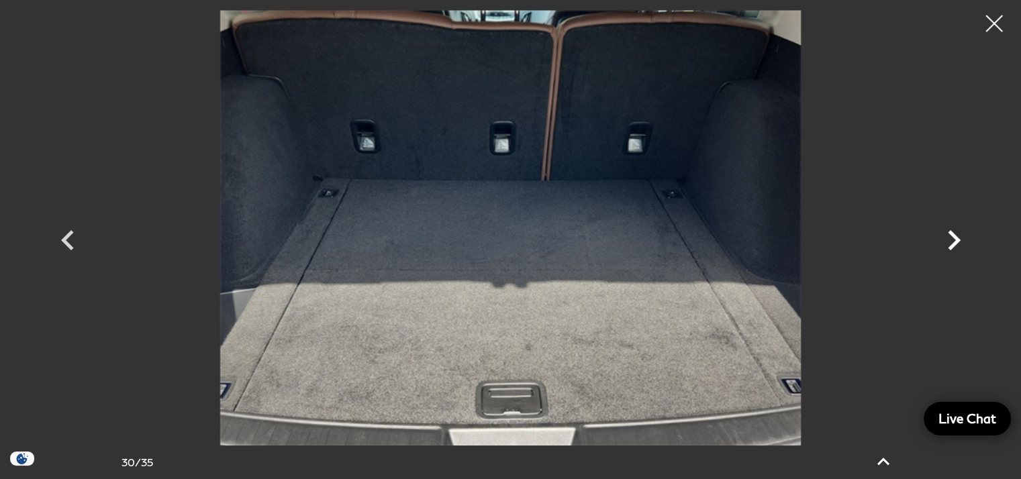
click at [956, 232] on icon "Next" at bounding box center [954, 240] width 40 height 40
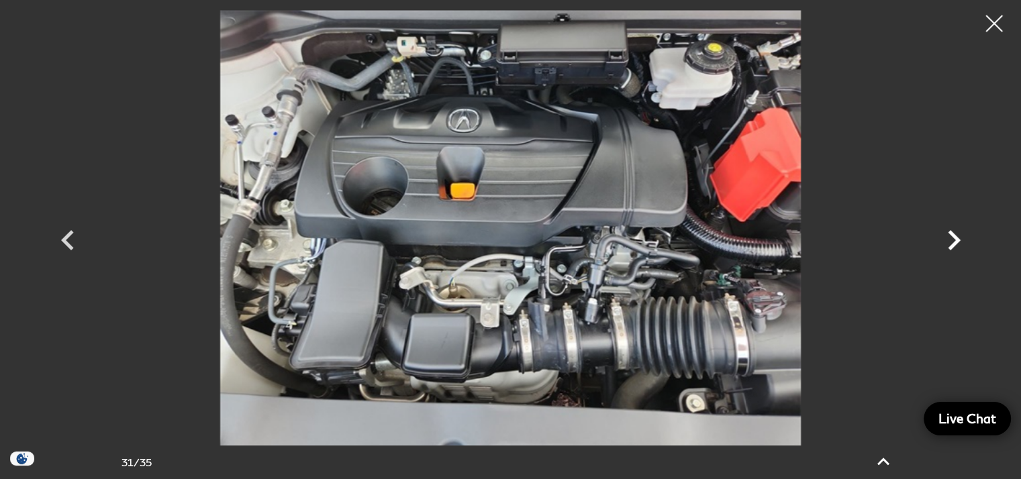
click at [956, 232] on icon "Next" at bounding box center [954, 240] width 40 height 40
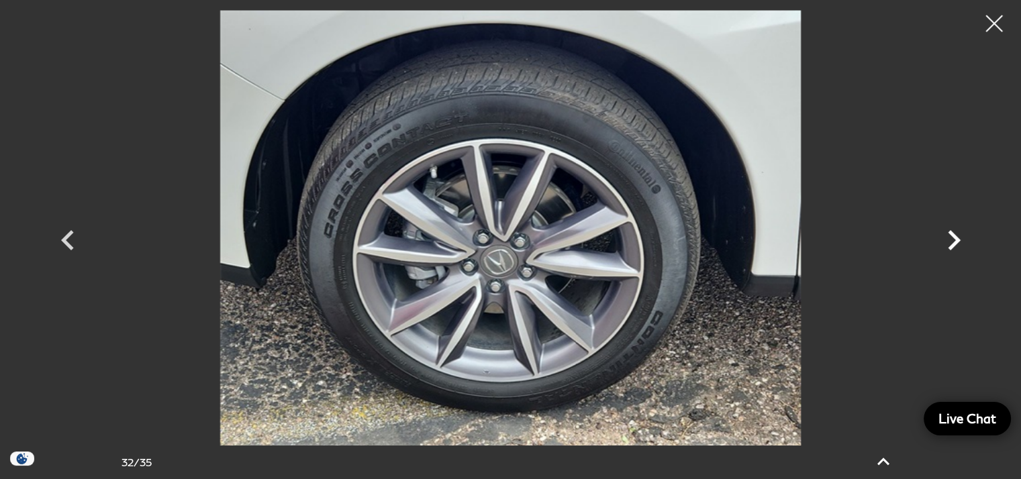
click at [956, 232] on icon "Next" at bounding box center [954, 240] width 40 height 40
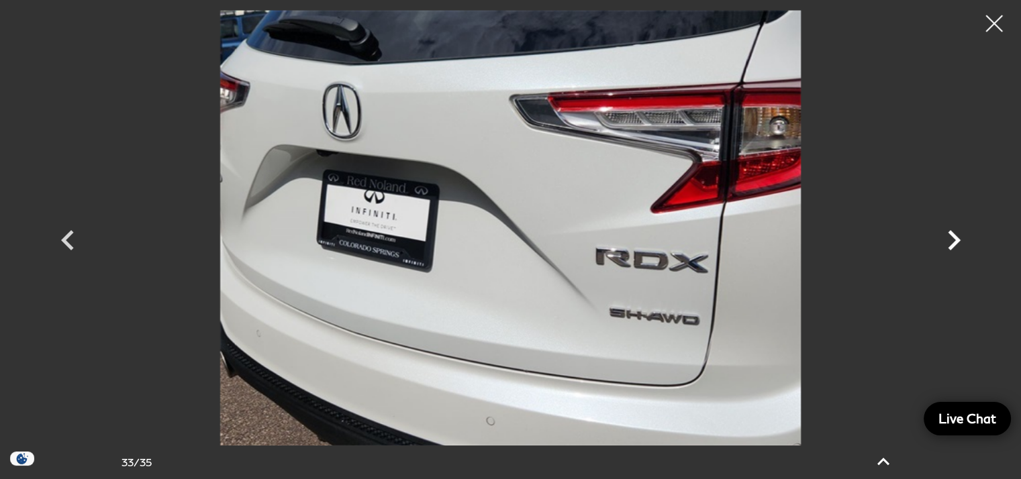
click at [956, 232] on icon "Next" at bounding box center [954, 240] width 40 height 40
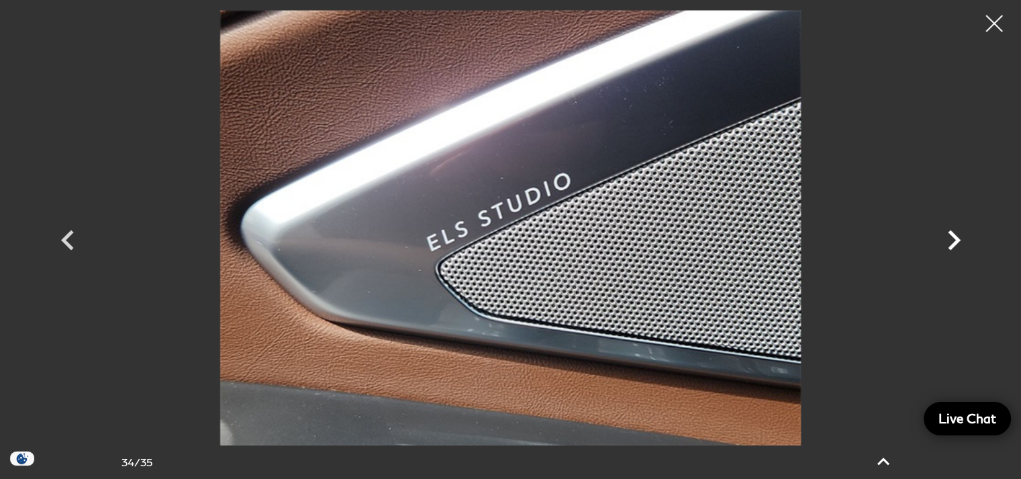
click at [956, 232] on icon "Next" at bounding box center [954, 240] width 40 height 40
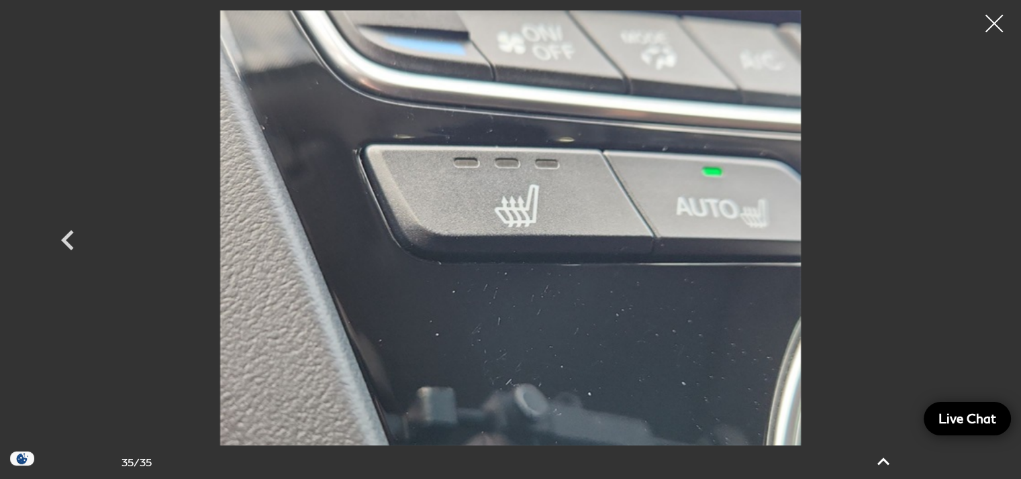
click at [965, 23] on div at bounding box center [995, 24] width 36 height 36
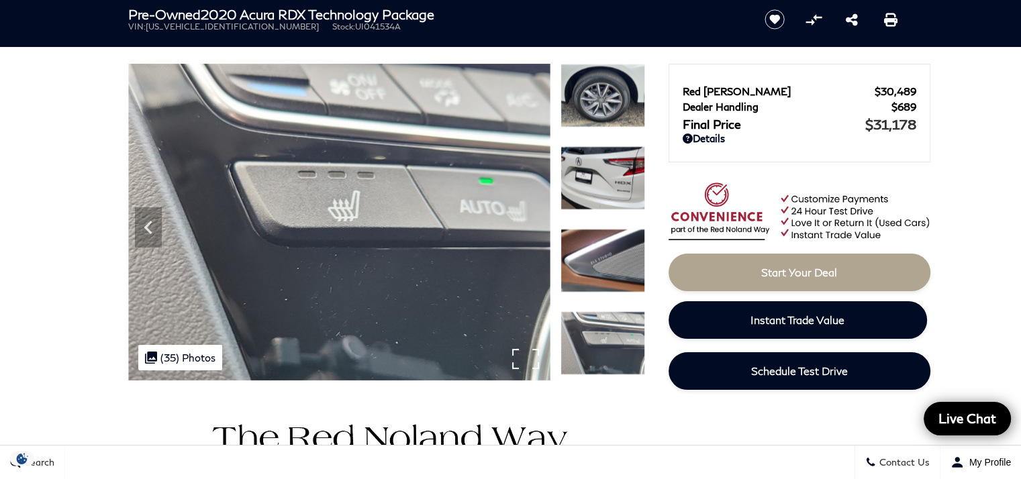
scroll to position [0, 0]
